Goal: Task Accomplishment & Management: Use online tool/utility

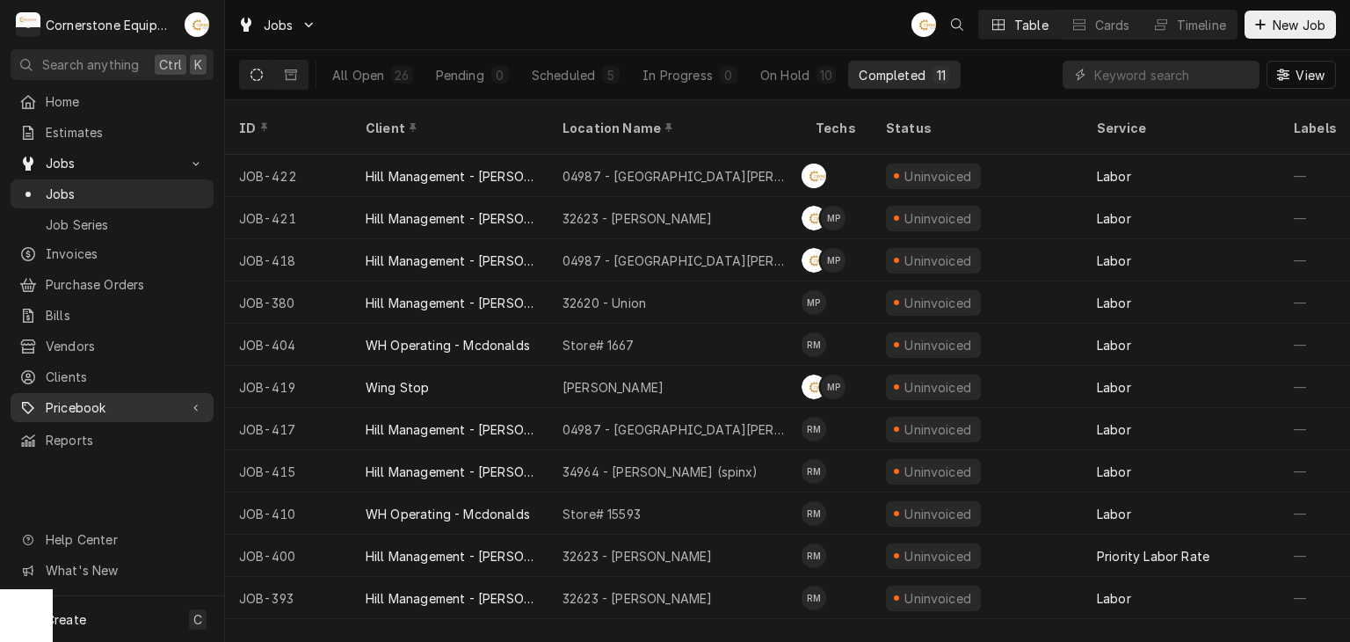
click at [111, 398] on span "Pricebook" at bounding box center [112, 407] width 133 height 18
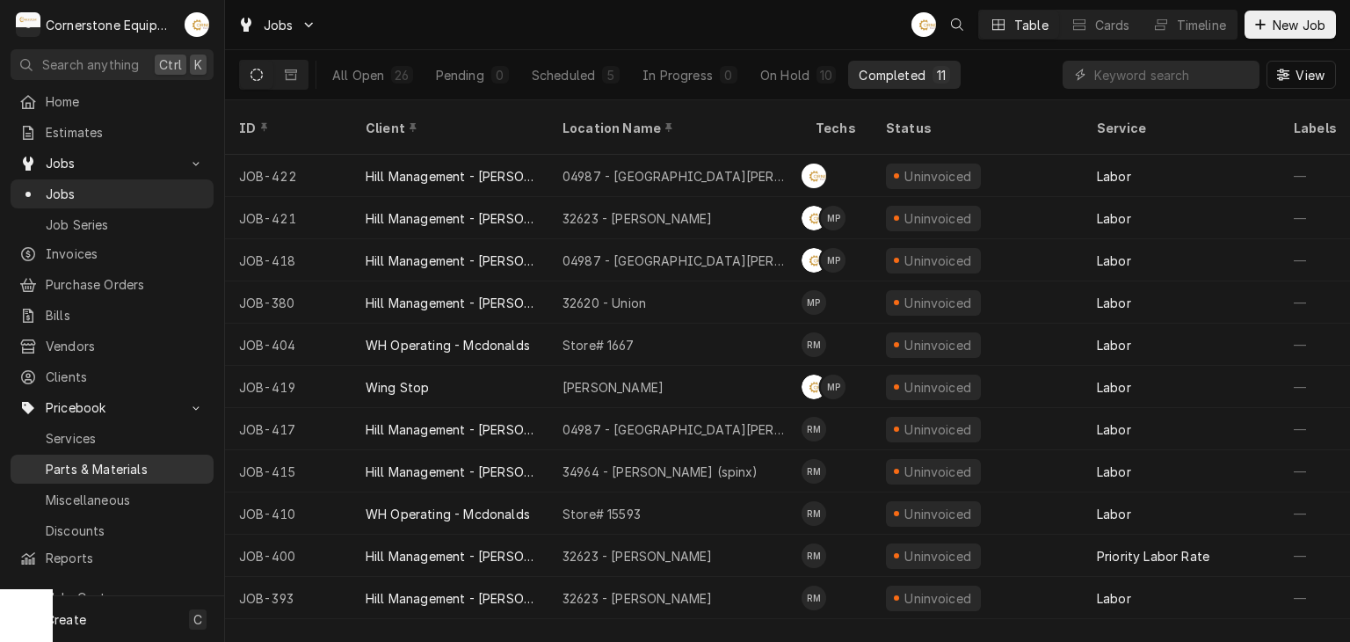
click at [102, 460] on span "Parts & Materials" at bounding box center [125, 469] width 159 height 18
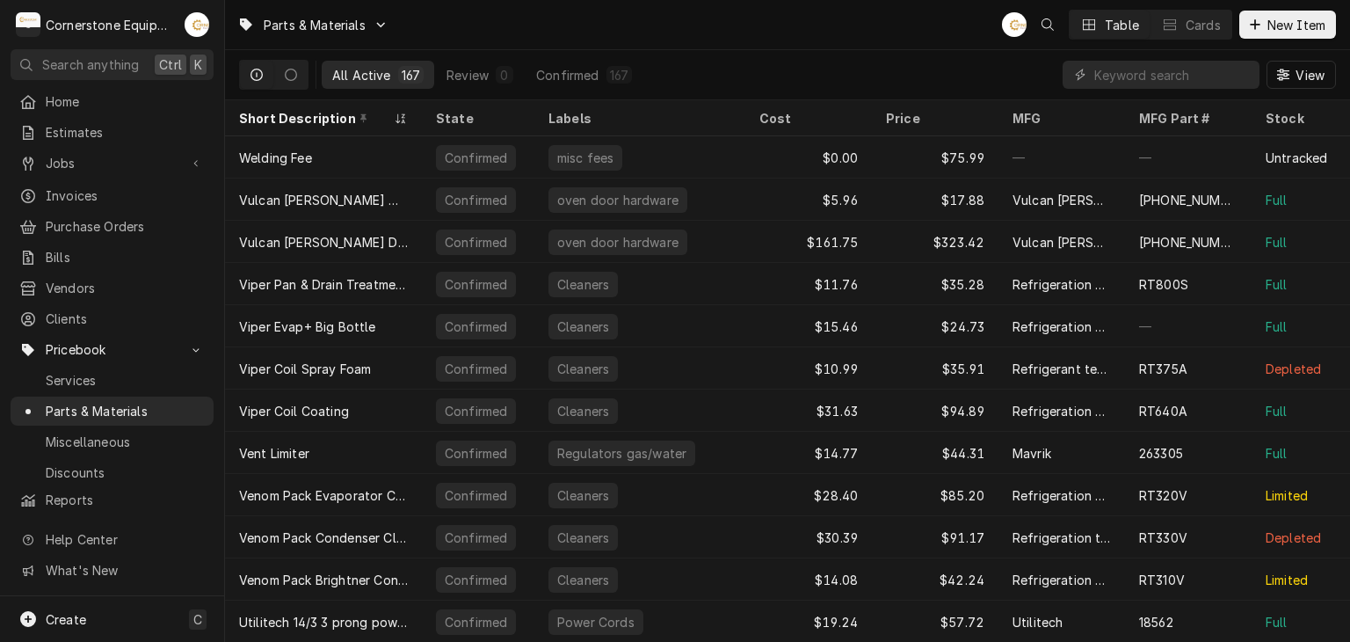
click at [1123, 90] on div "View" at bounding box center [1199, 74] width 273 height 49
click at [1125, 82] on input "Dynamic Content Wrapper" at bounding box center [1172, 75] width 156 height 28
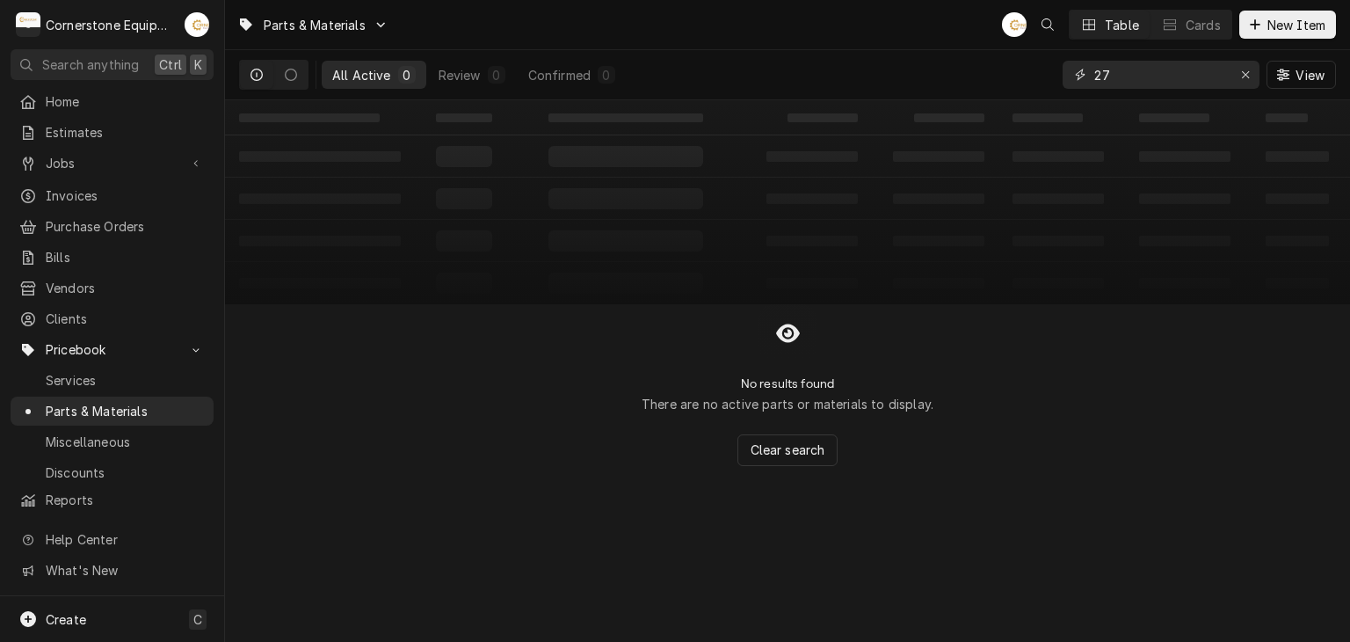
type input "2"
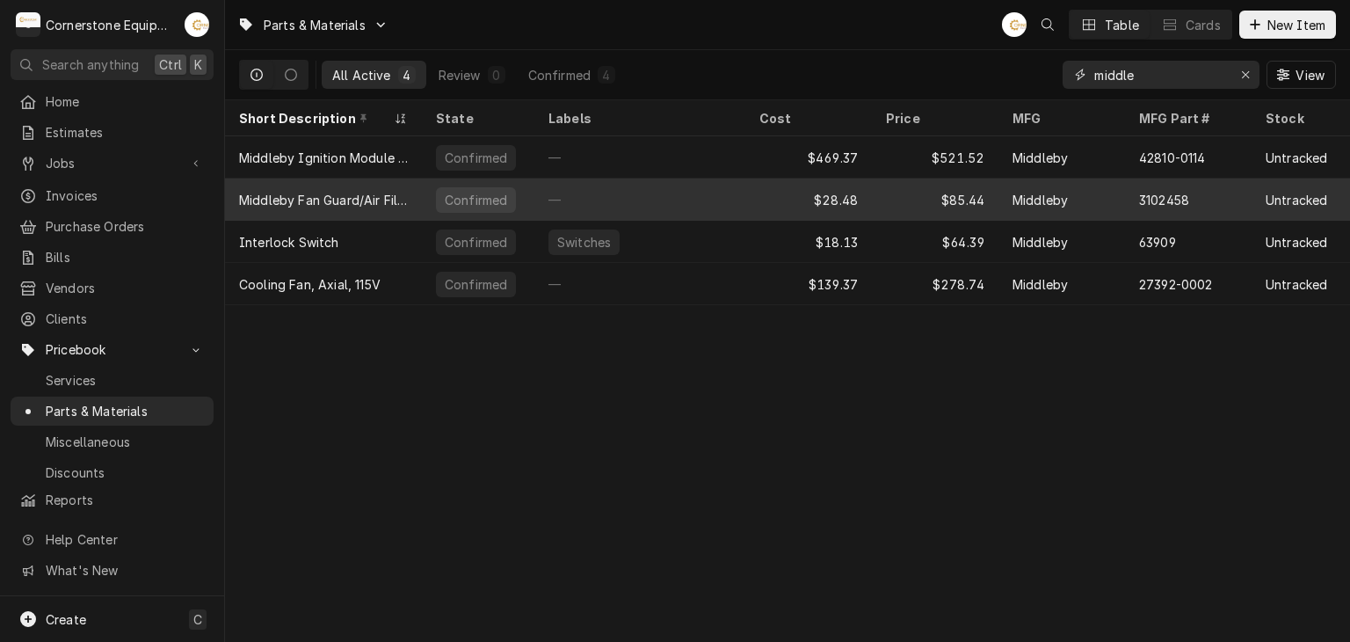
type input "middle"
click at [634, 191] on div "—" at bounding box center [639, 199] width 211 height 42
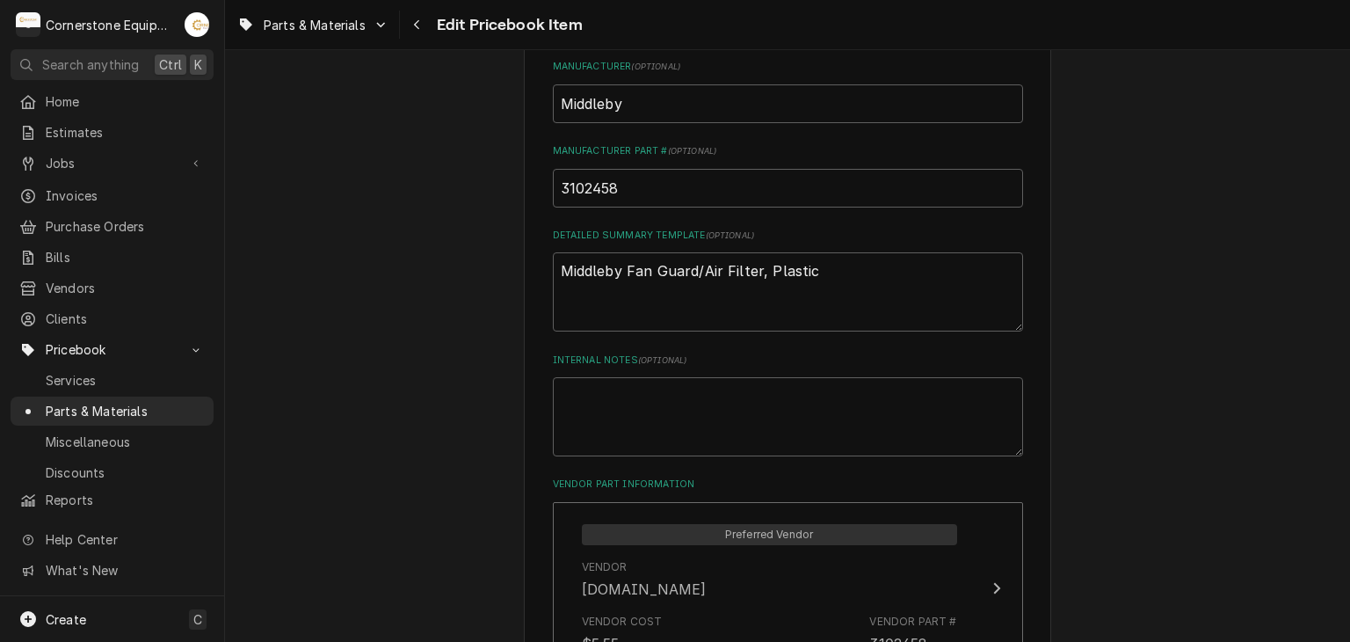
scroll to position [1055, 0]
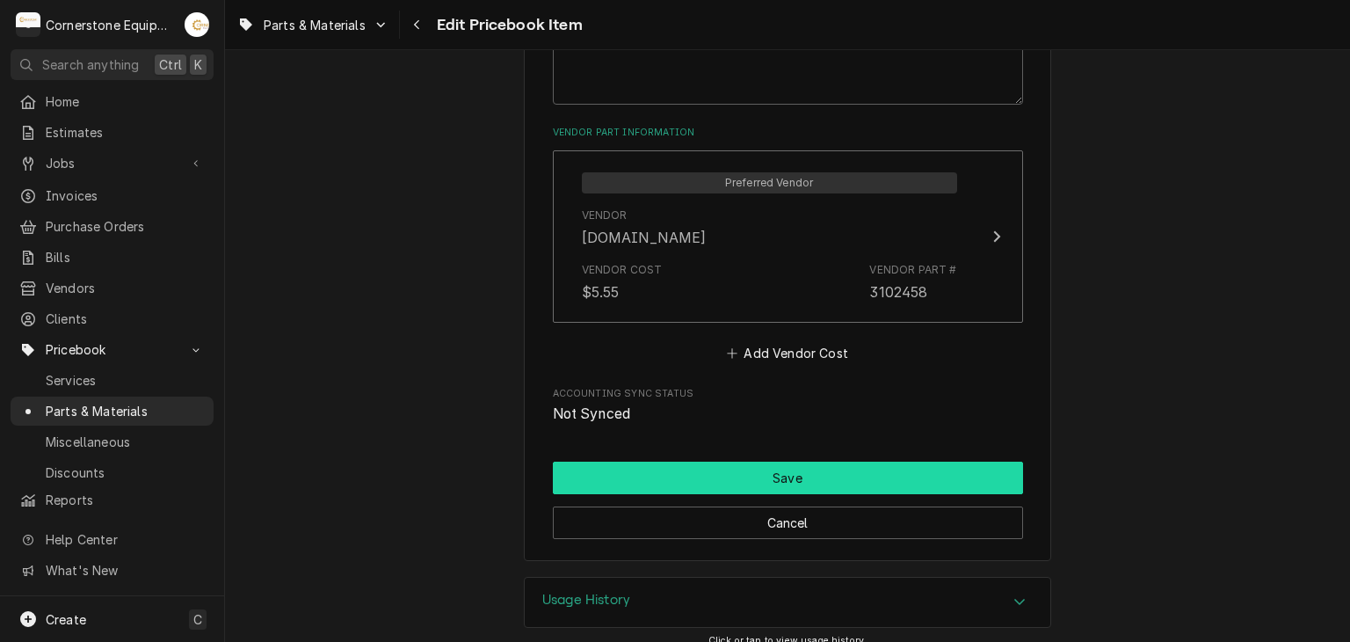
click at [736, 472] on button "Save" at bounding box center [788, 477] width 470 height 33
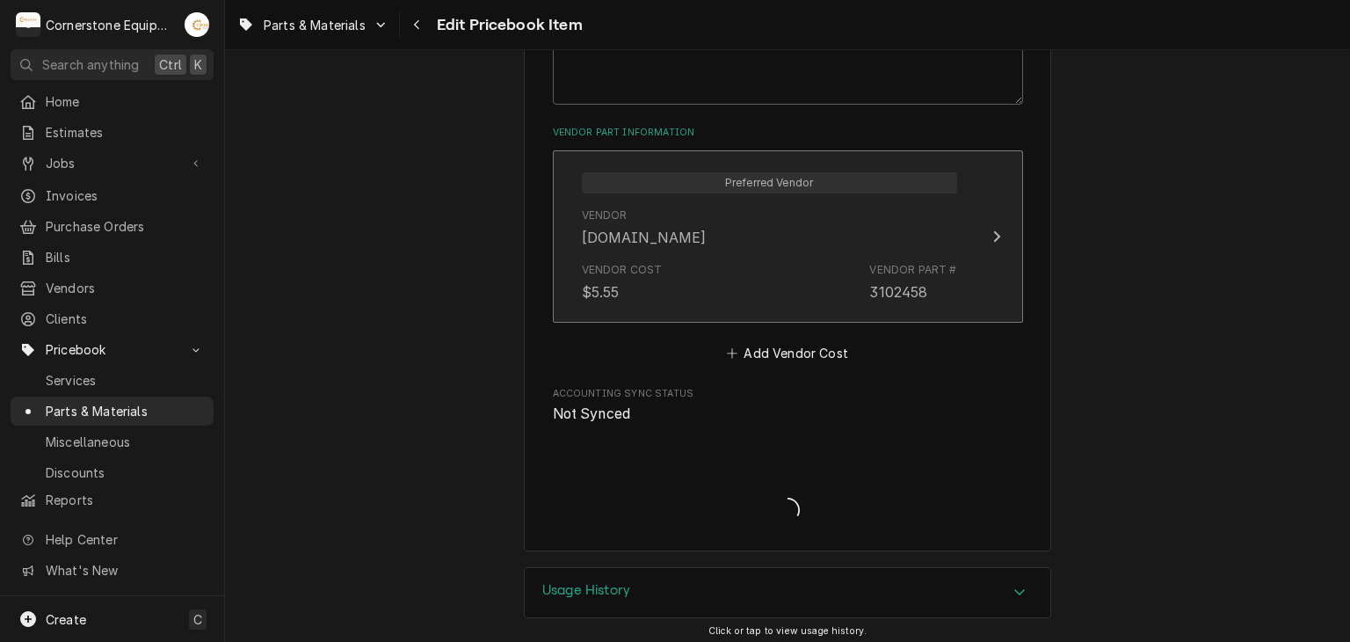
type textarea "x"
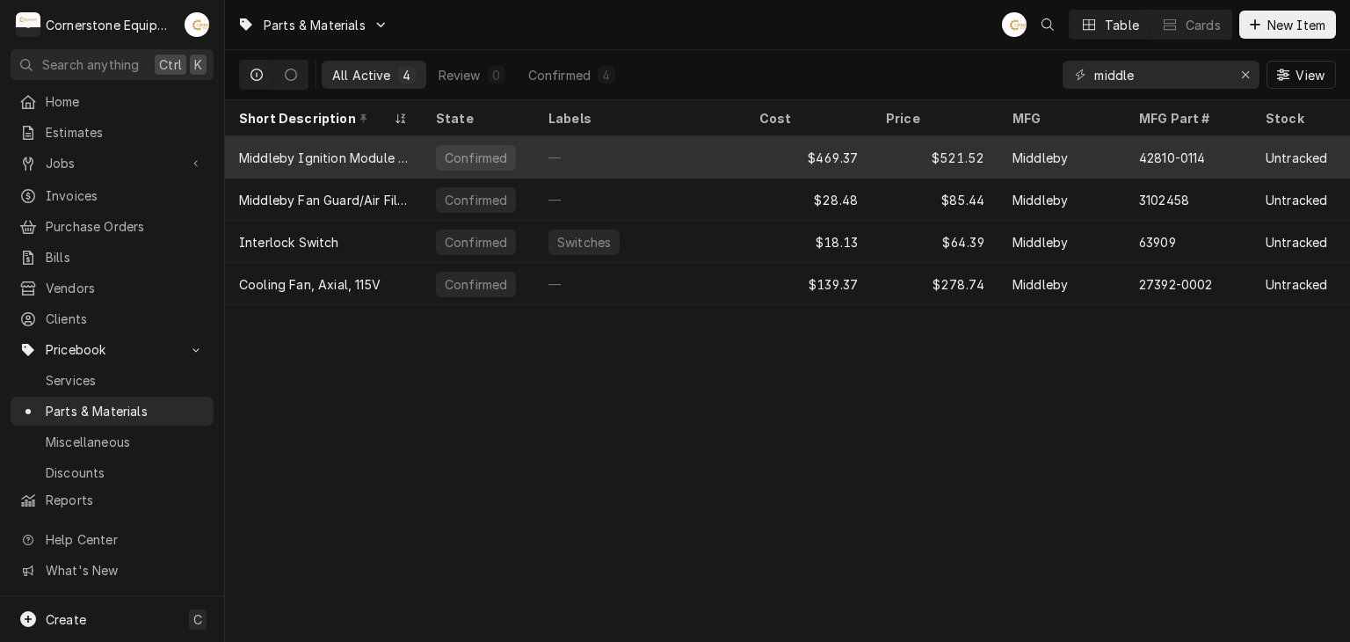
click at [403, 160] on div "Middleby Ignition Module Kit with Adaptor" at bounding box center [323, 158] width 169 height 18
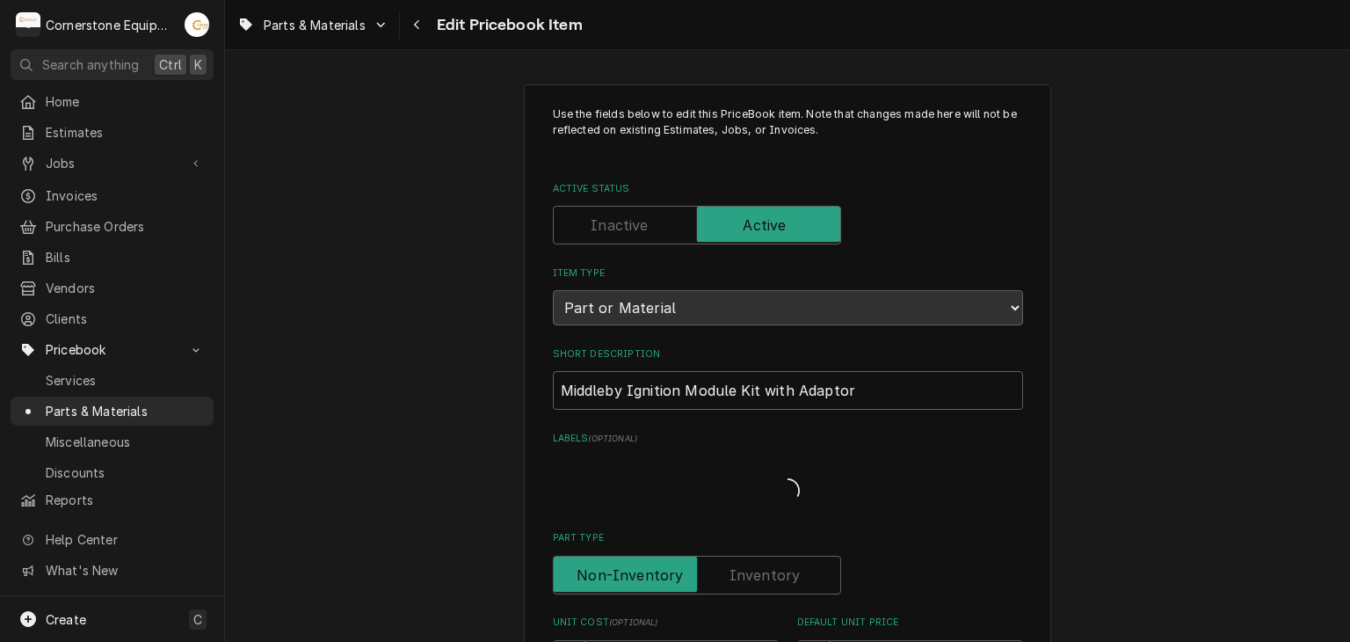
type textarea "x"
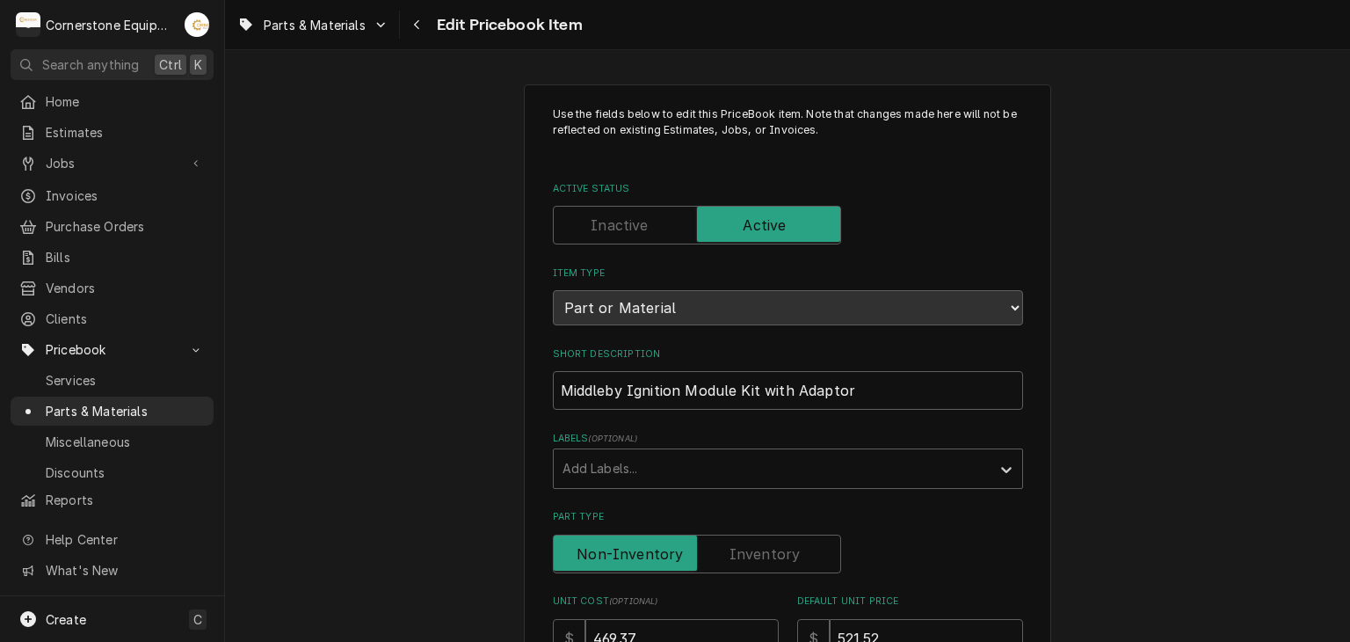
scroll to position [352, 0]
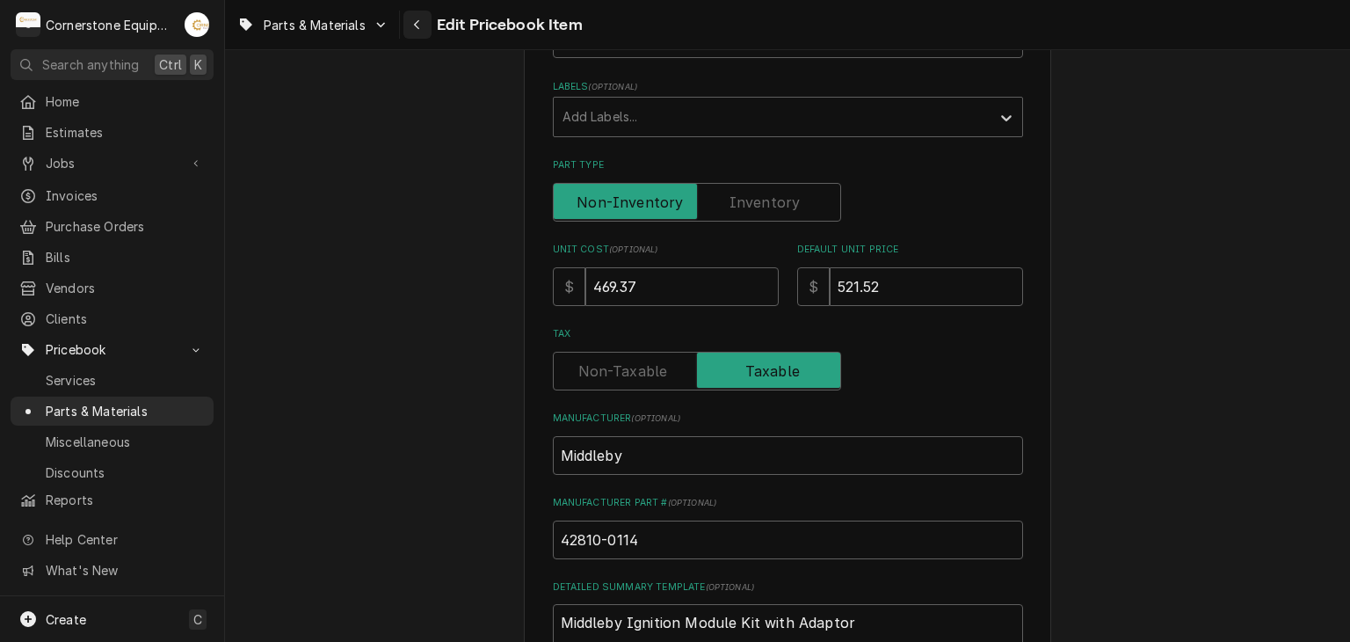
click at [406, 25] on button "Navigate back" at bounding box center [417, 25] width 28 height 28
